Goal: Task Accomplishment & Management: Complete application form

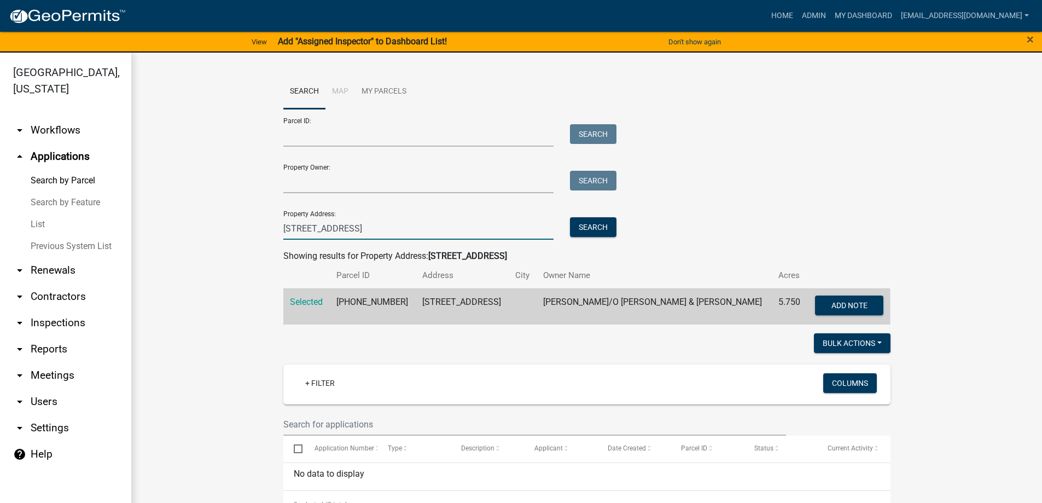
click at [348, 226] on input "[STREET_ADDRESS]" at bounding box center [418, 228] width 271 height 22
type input "3"
click at [34, 222] on link "List" at bounding box center [65, 224] width 131 height 22
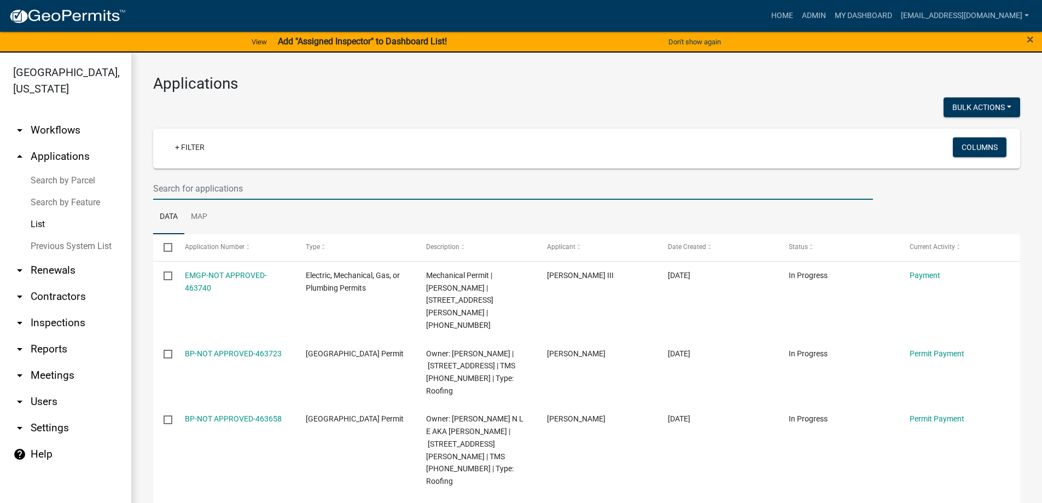
click at [206, 187] on input "text" at bounding box center [513, 188] width 720 height 22
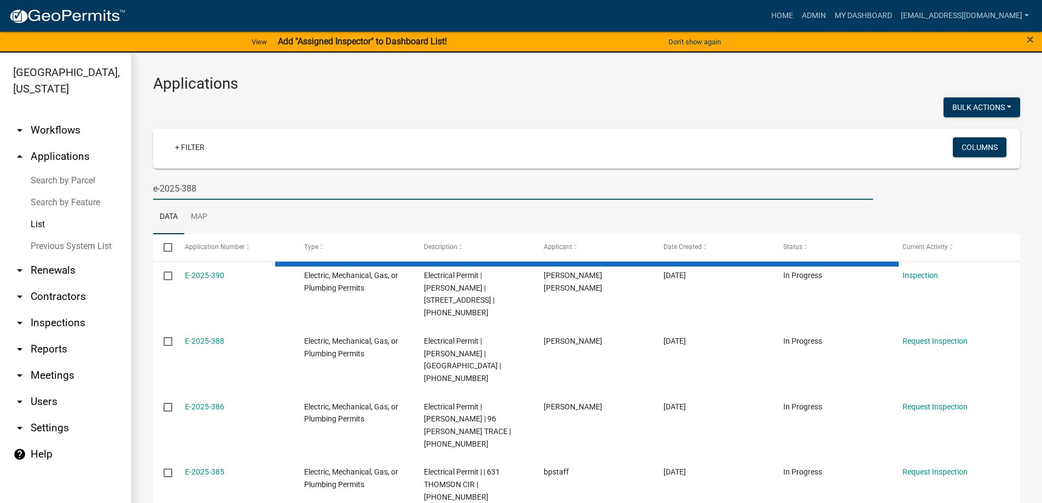
type input "e-2025-388"
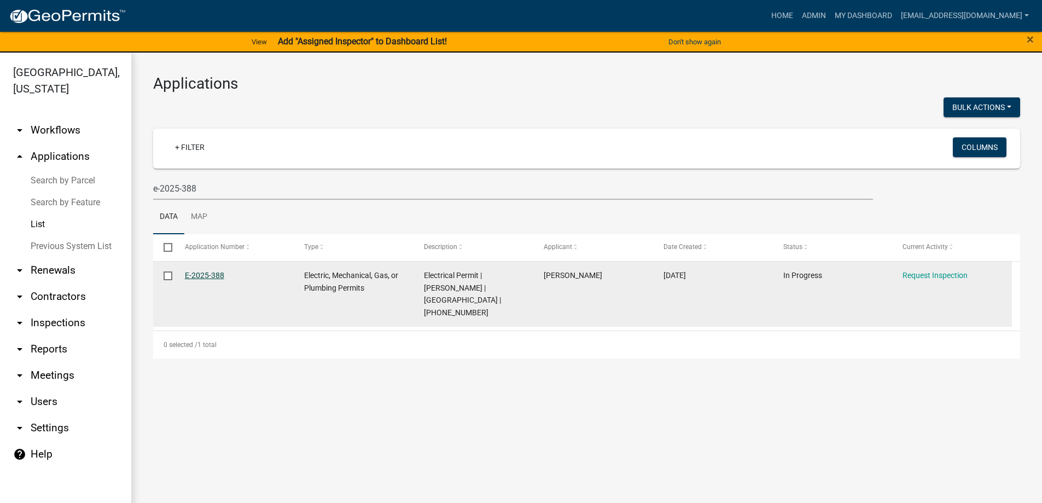
click at [206, 275] on link "E-2025-388" at bounding box center [204, 275] width 39 height 9
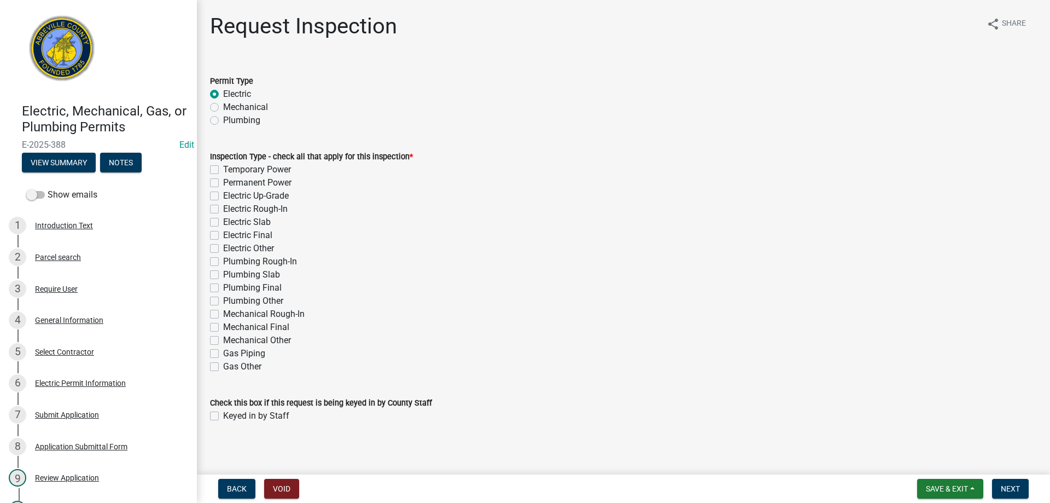
click at [223, 182] on label "Permanent Power" at bounding box center [257, 182] width 68 height 13
click at [223, 182] on input "Permanent Power" at bounding box center [226, 179] width 7 height 7
checkbox input "true"
checkbox input "false"
checkbox input "true"
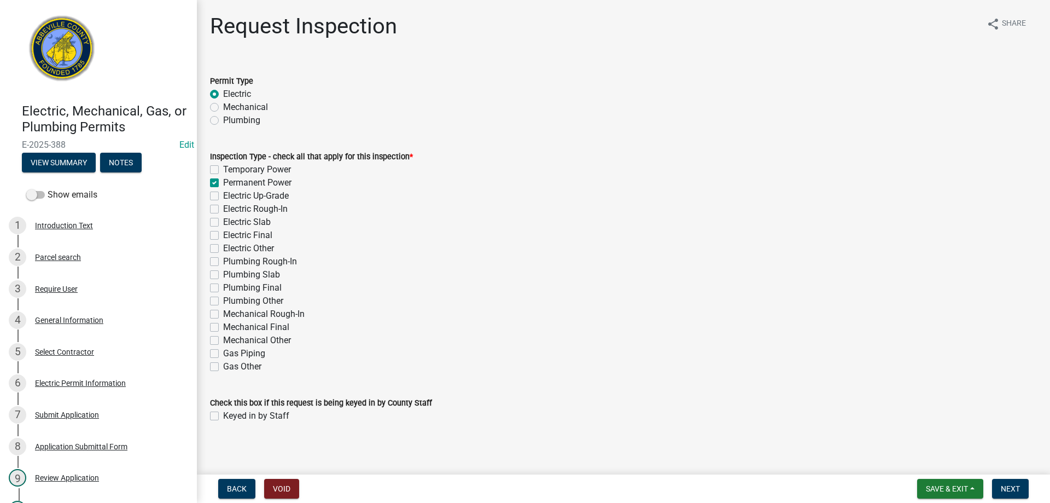
checkbox input "false"
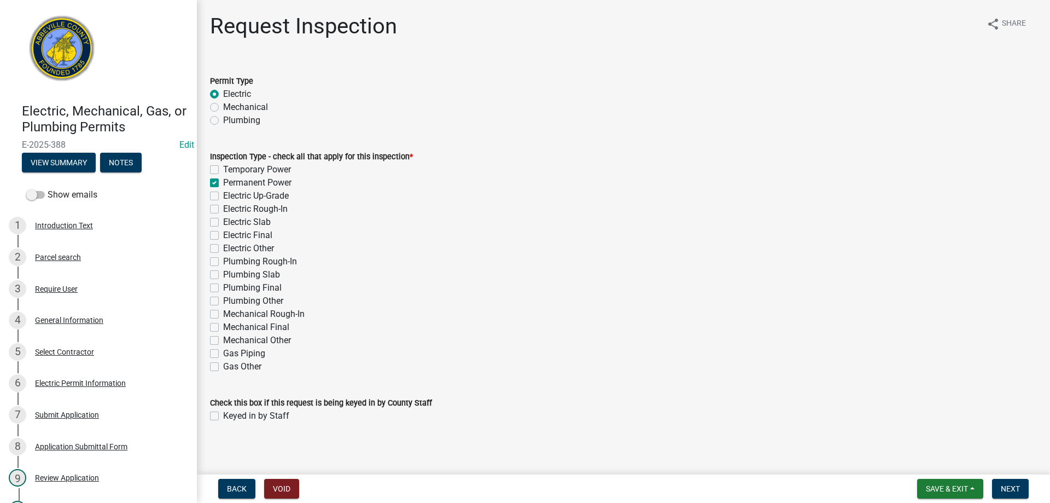
checkbox input "false"
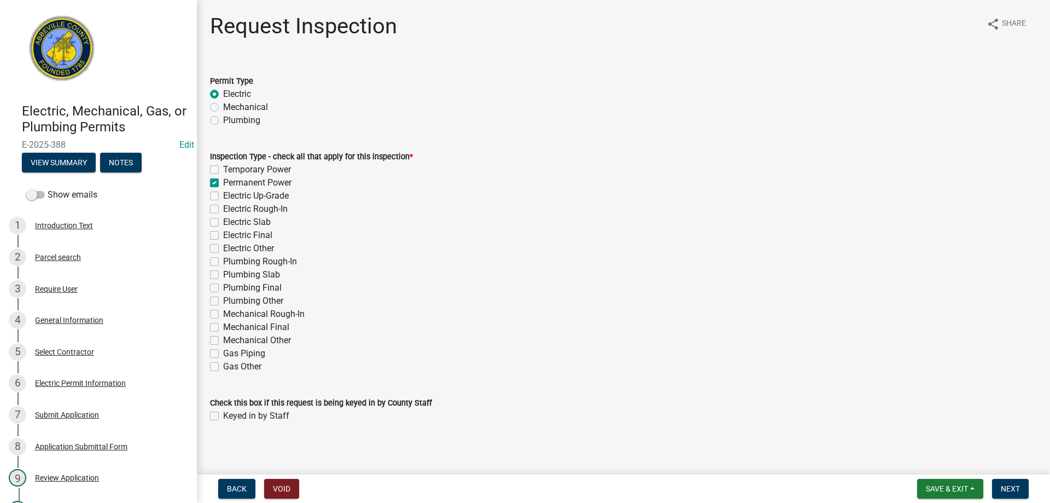
checkbox input "false"
click at [223, 415] on label "Keyed in by Staff" at bounding box center [256, 415] width 66 height 13
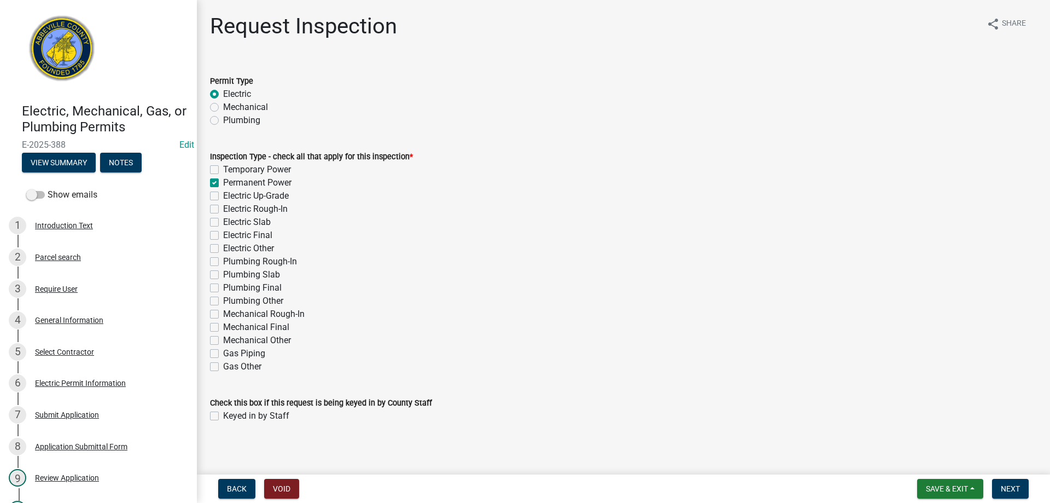
click at [223, 415] on input "Keyed in by Staff" at bounding box center [226, 412] width 7 height 7
checkbox input "true"
click at [1004, 483] on button "Next" at bounding box center [1010, 489] width 37 height 20
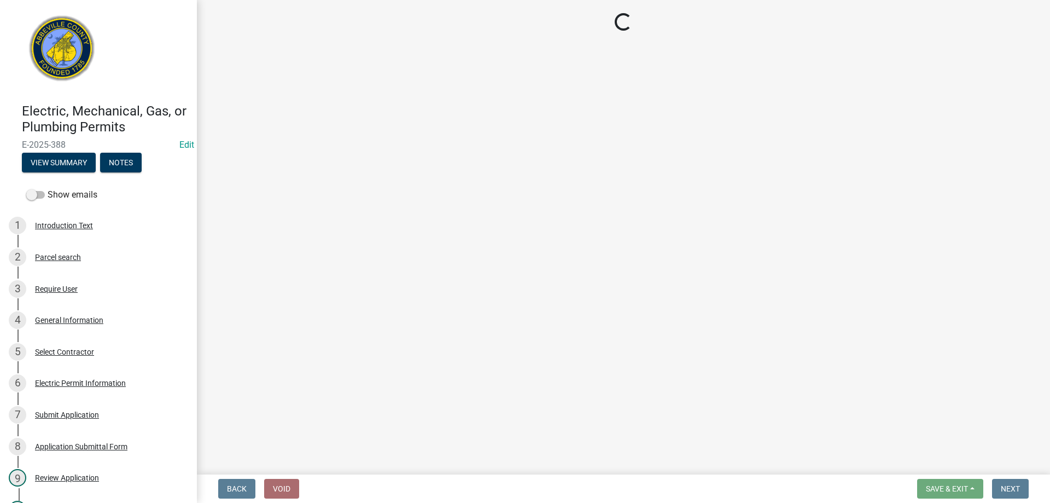
select select "896ec84b-7942-43b9-a78d-4f1554b7930c"
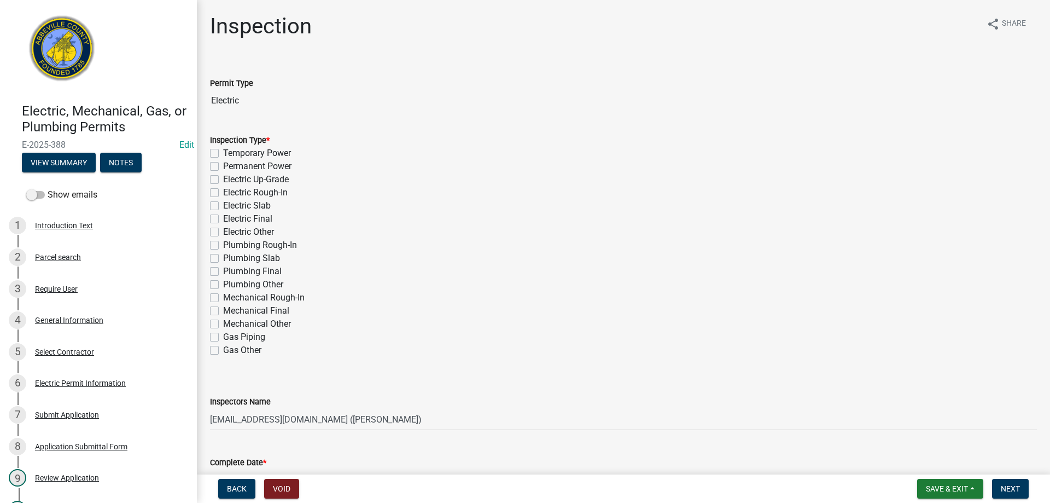
click at [223, 166] on label "Permanent Power" at bounding box center [257, 166] width 68 height 13
click at [223, 166] on input "Permanent Power" at bounding box center [226, 163] width 7 height 7
checkbox input "true"
checkbox input "false"
checkbox input "true"
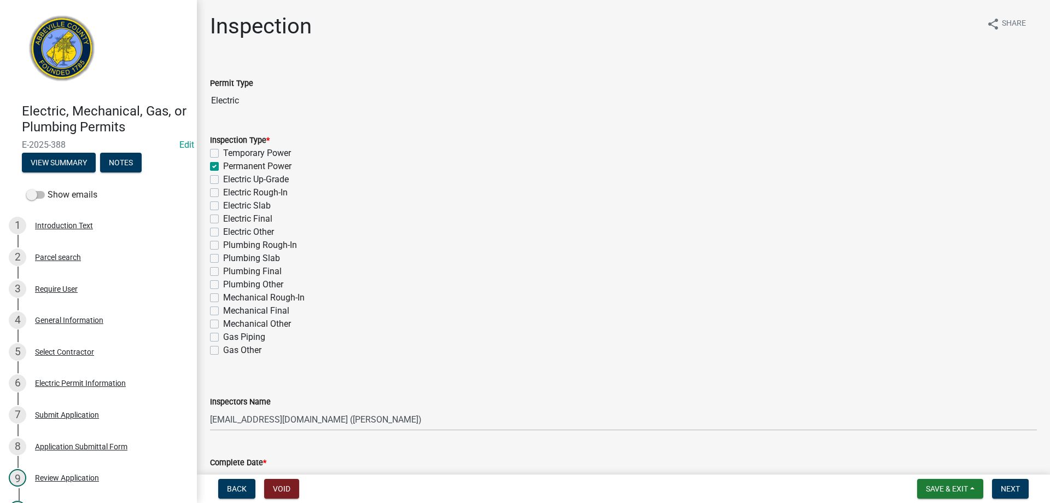
checkbox input "false"
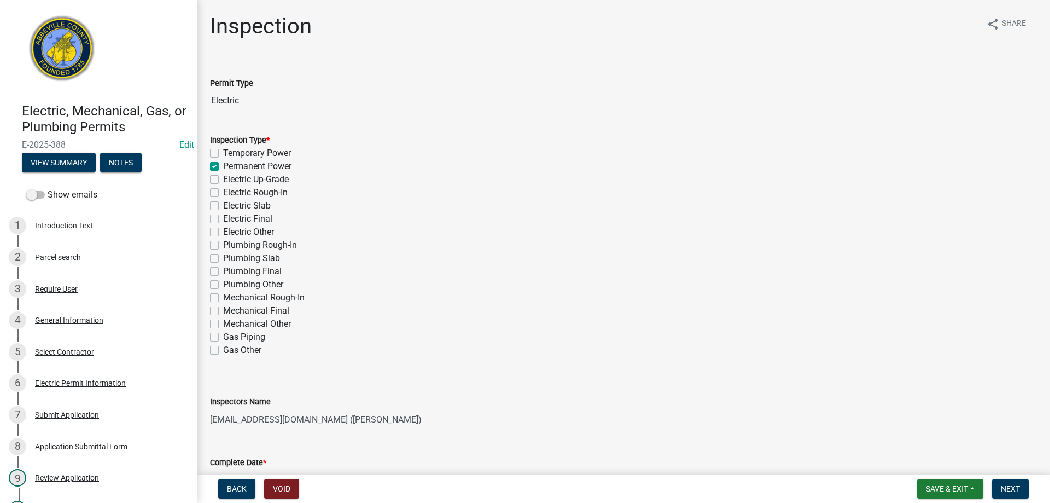
checkbox input "false"
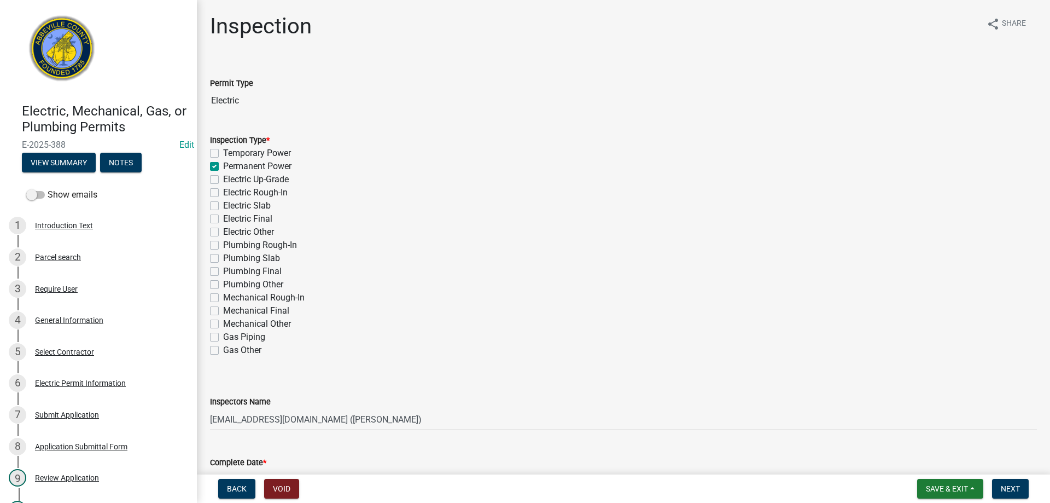
checkbox input "false"
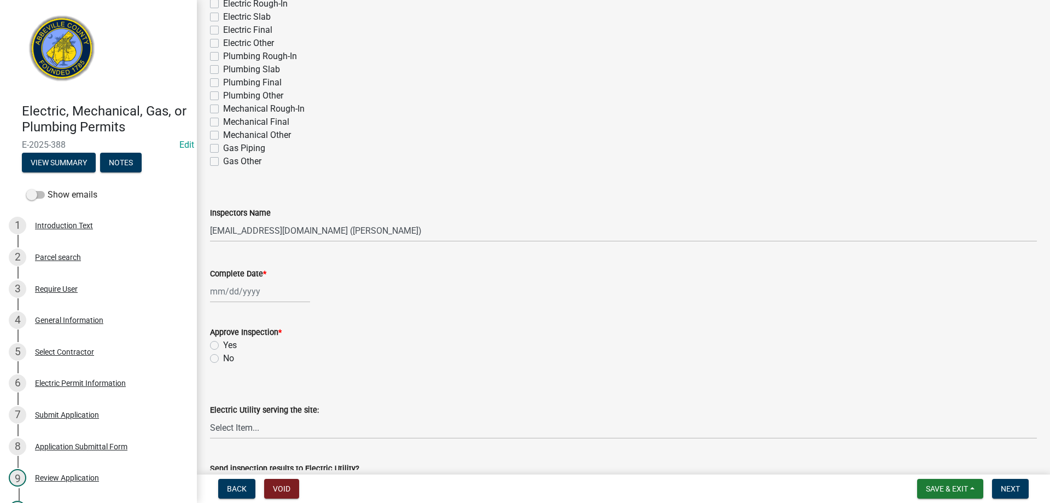
scroll to position [273, 0]
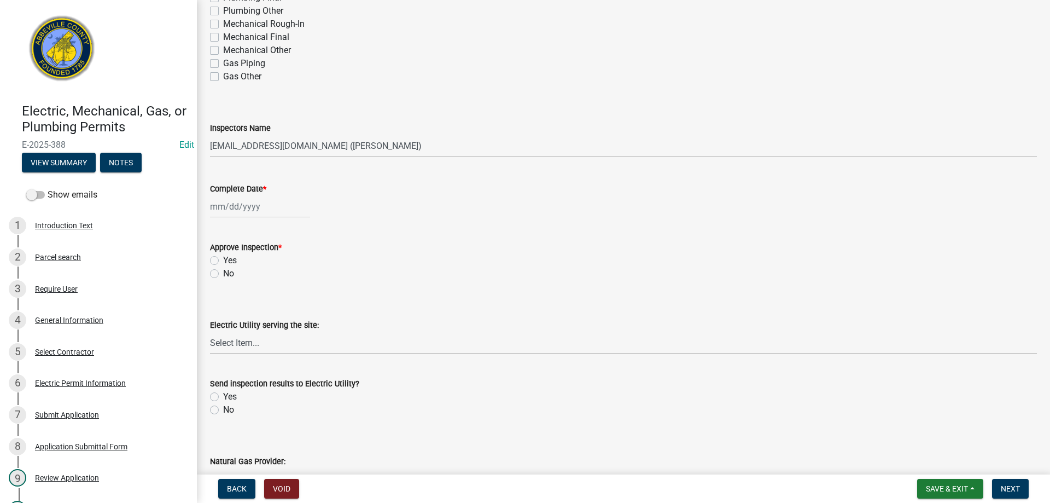
select select "8"
select select "2025"
click at [240, 207] on div "[PERSON_NAME] Feb Mar Apr [PERSON_NAME][DATE] Oct Nov [DATE] 1526 1527 1528 152…" at bounding box center [260, 206] width 100 height 22
click at [275, 300] on div "14" at bounding box center [274, 300] width 18 height 18
type input "[DATE]"
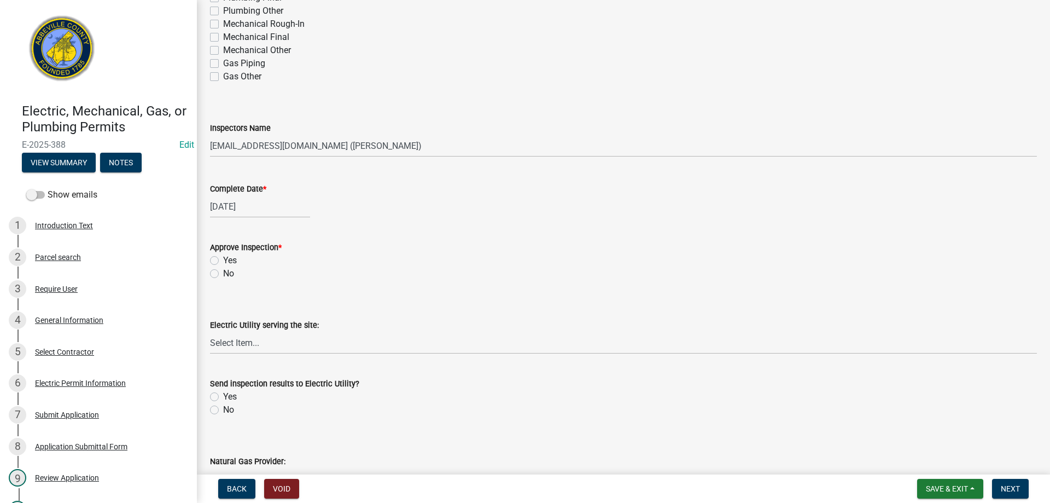
click at [223, 261] on label "Yes" at bounding box center [230, 260] width 14 height 13
click at [223, 261] on input "Yes" at bounding box center [226, 257] width 7 height 7
radio input "true"
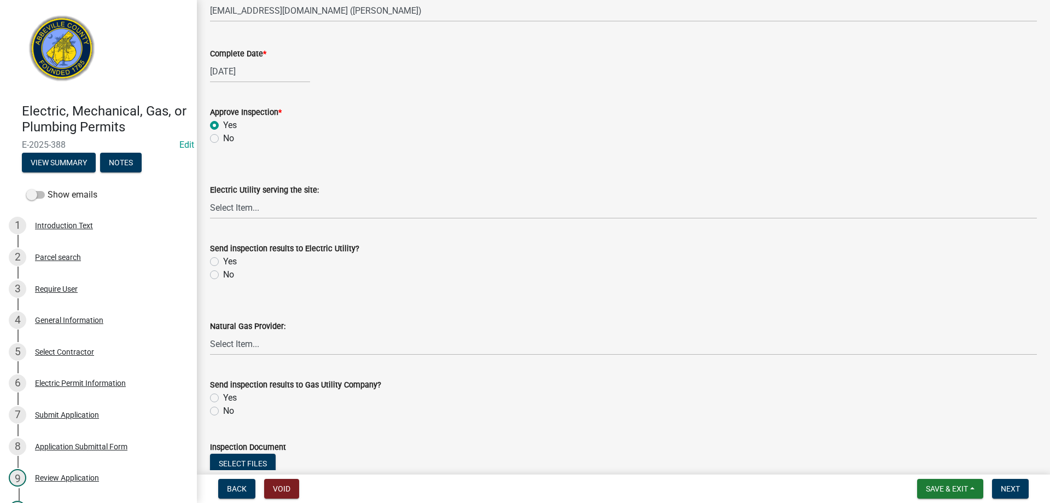
scroll to position [438, 0]
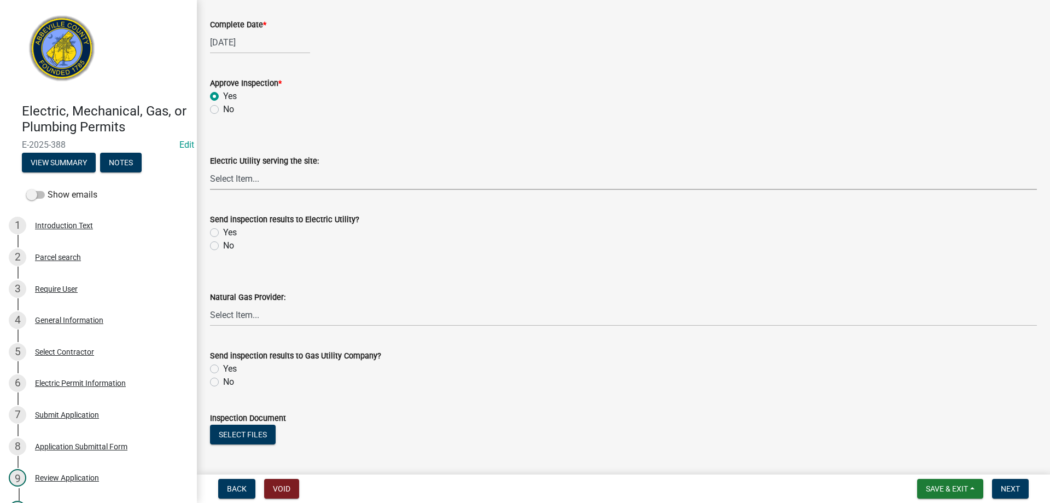
click at [242, 178] on select "Select Item... Little River Electric Co-Op Laurens Electric Co-Op Duke Energy D…" at bounding box center [623, 178] width 827 height 22
click at [210, 167] on select "Select Item... Little River Electric Co-Op Laurens Electric Co-Op Duke Energy D…" at bounding box center [623, 178] width 827 height 22
select select "bd80ec07-8d03-48b2-b776-9846ceba1ce7"
click at [223, 232] on label "Yes" at bounding box center [230, 232] width 14 height 13
click at [223, 232] on input "Yes" at bounding box center [226, 229] width 7 height 7
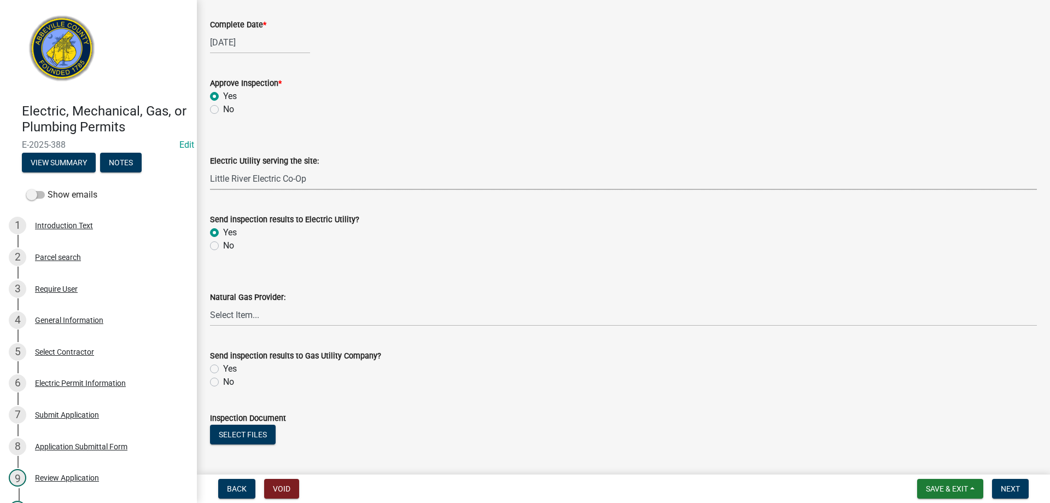
radio input "true"
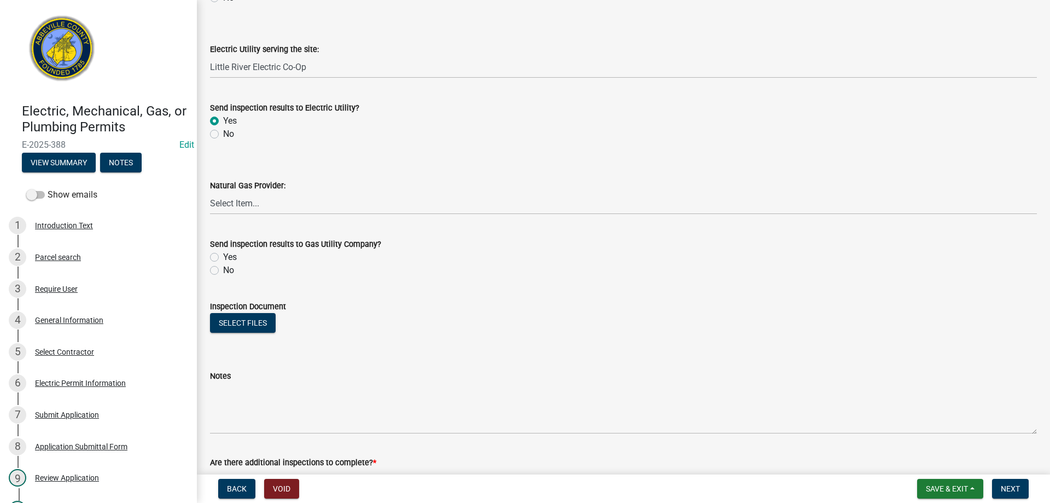
scroll to position [627, 0]
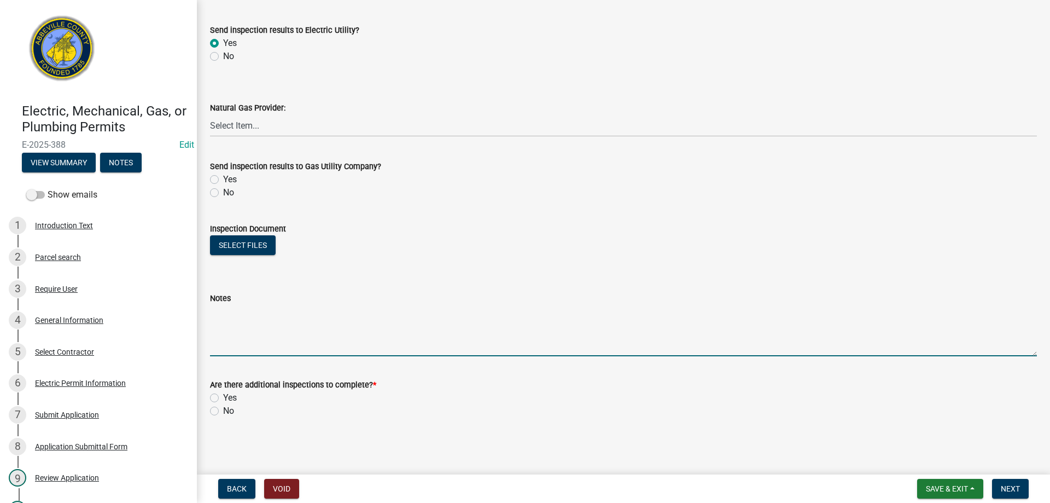
click at [245, 335] on textarea "Notes" at bounding box center [623, 330] width 827 height 51
click at [223, 411] on label "No" at bounding box center [228, 410] width 11 height 13
click at [223, 411] on input "No" at bounding box center [226, 407] width 7 height 7
radio input "true"
click at [232, 319] on textarea "Notes" at bounding box center [623, 330] width 827 height 51
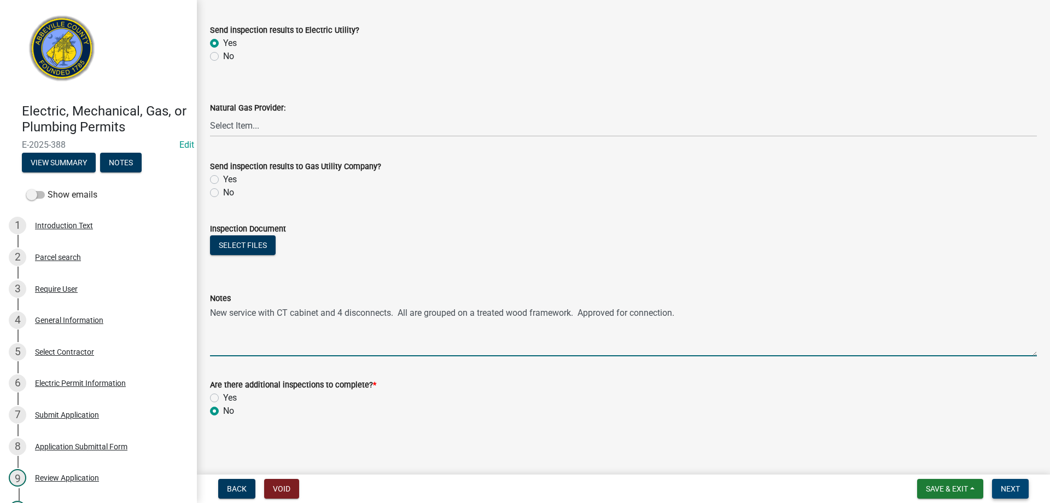
type textarea "New service with CT cabinet and 4 disconnects. All are grouped on a treated woo…"
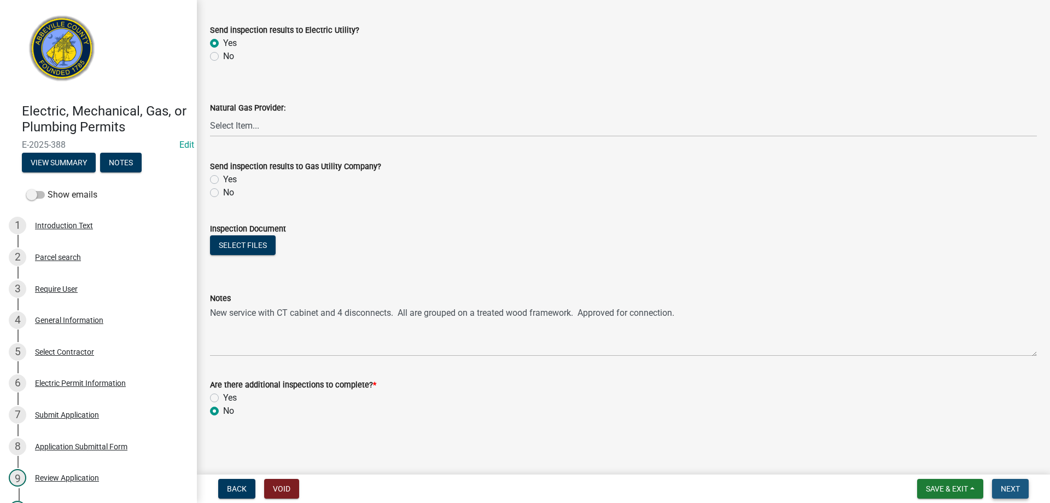
click at [1001, 485] on span "Next" at bounding box center [1010, 488] width 19 height 9
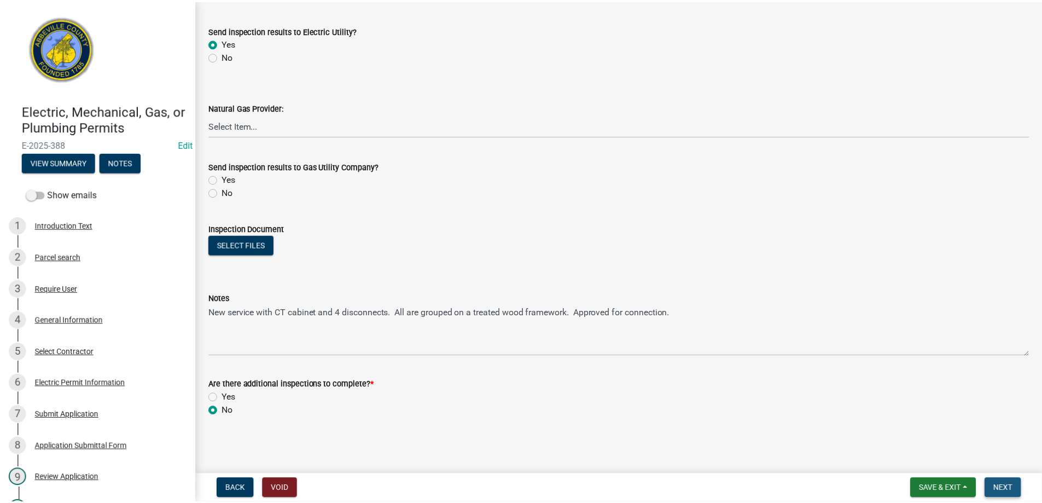
scroll to position [0, 0]
